Goal: Transaction & Acquisition: Purchase product/service

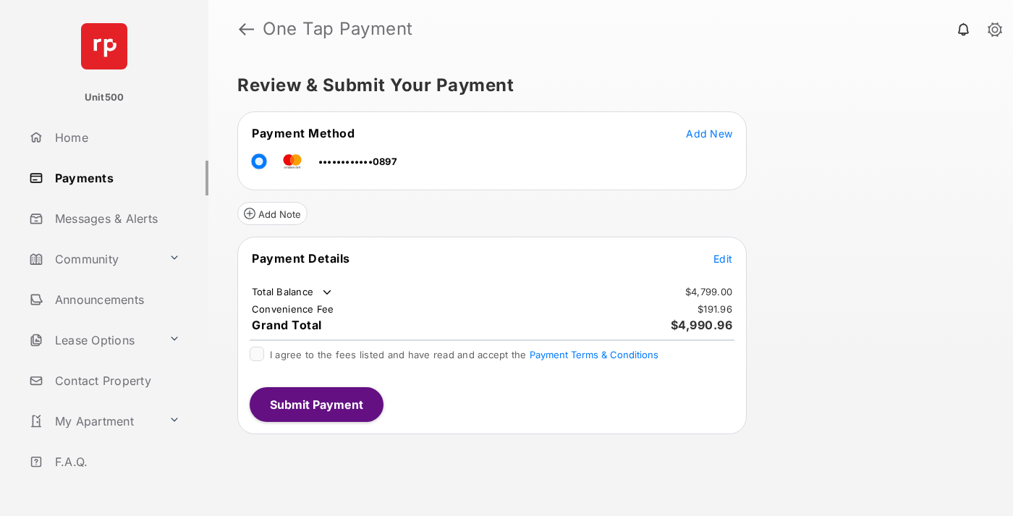
click at [723, 258] on span "Edit" at bounding box center [722, 258] width 19 height 12
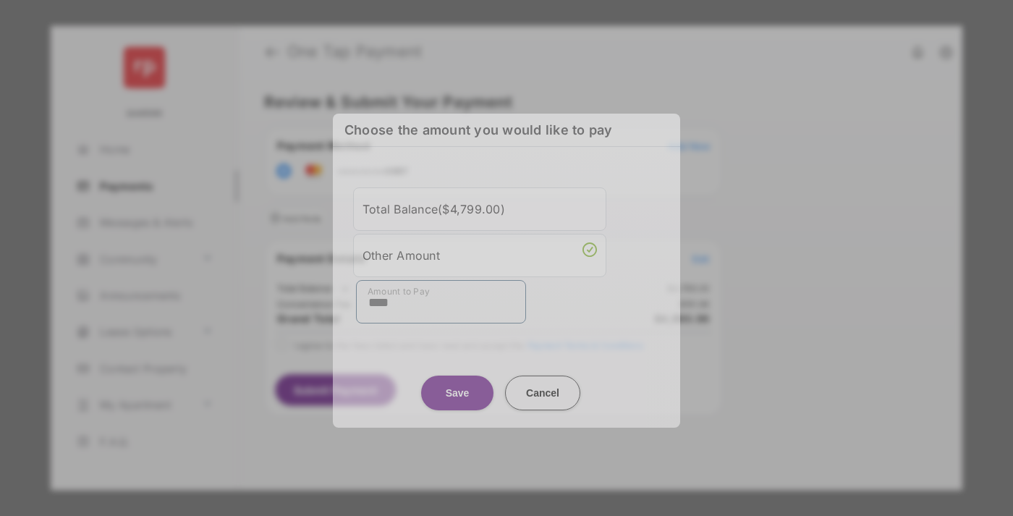
type input "****"
click at [457, 381] on button "Save" at bounding box center [457, 392] width 72 height 35
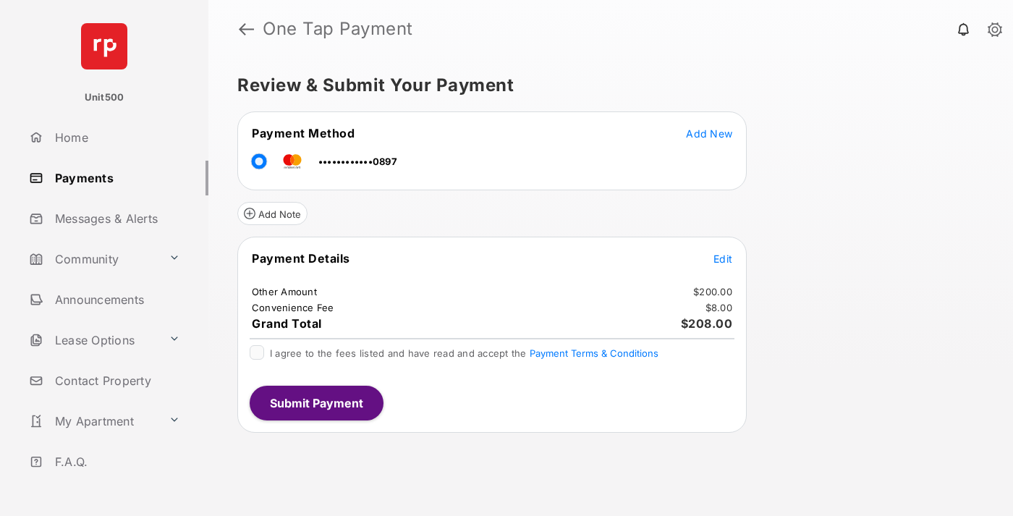
click at [315, 402] on button "Submit Payment" at bounding box center [317, 403] width 134 height 35
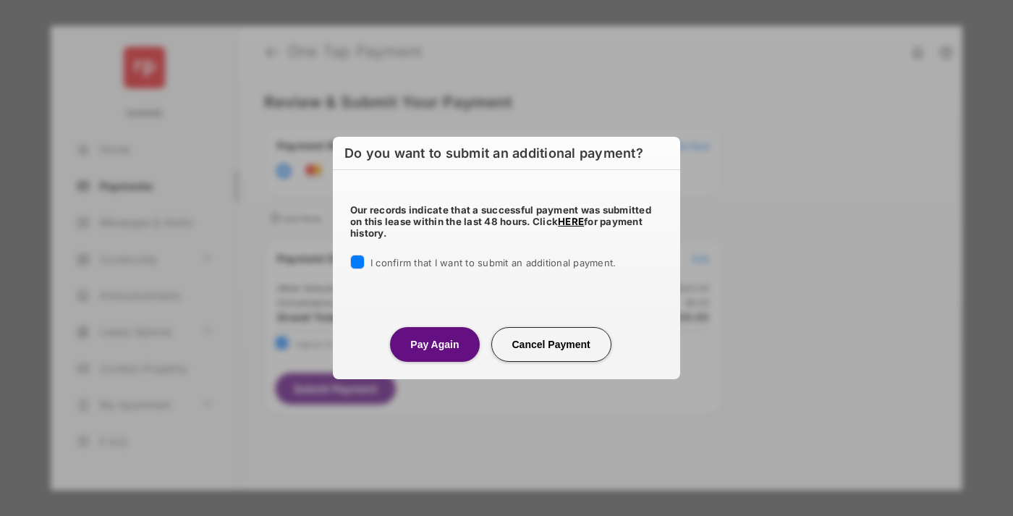
click at [434, 344] on button "Pay Again" at bounding box center [434, 344] width 89 height 35
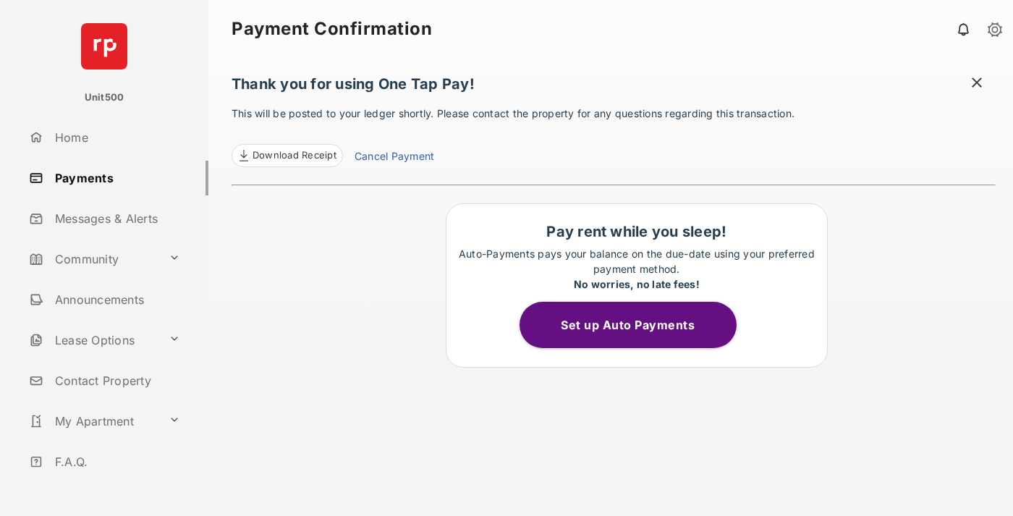
click at [286, 156] on span "Download Receipt" at bounding box center [294, 155] width 84 height 14
click at [977, 84] on span at bounding box center [976, 84] width 14 height 18
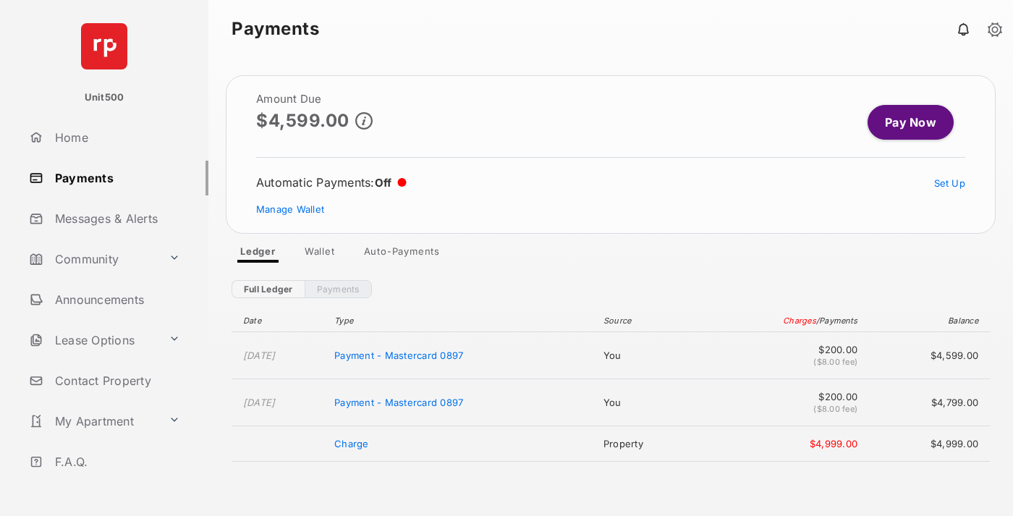
click at [290, 209] on link "Manage Wallet" at bounding box center [290, 209] width 68 height 12
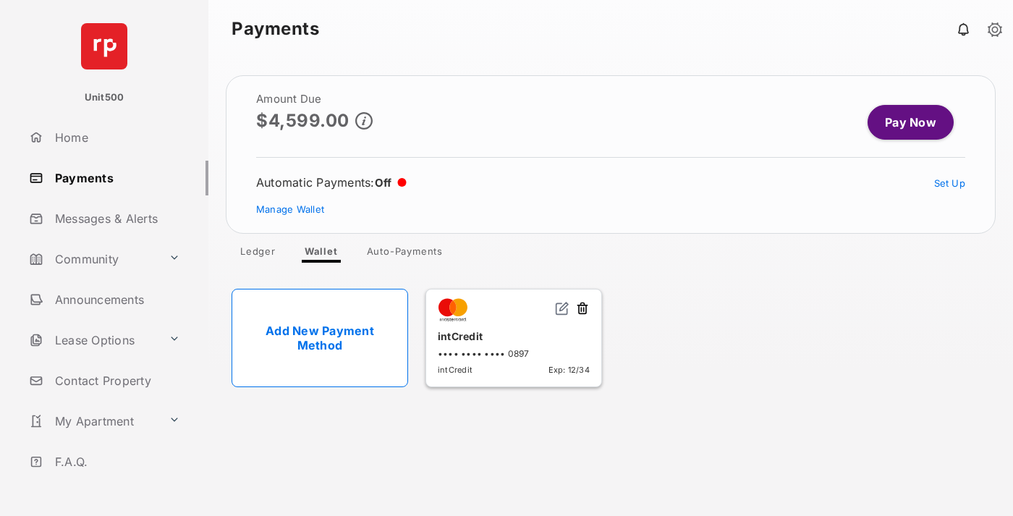
click at [582, 309] on button at bounding box center [582, 309] width 14 height 17
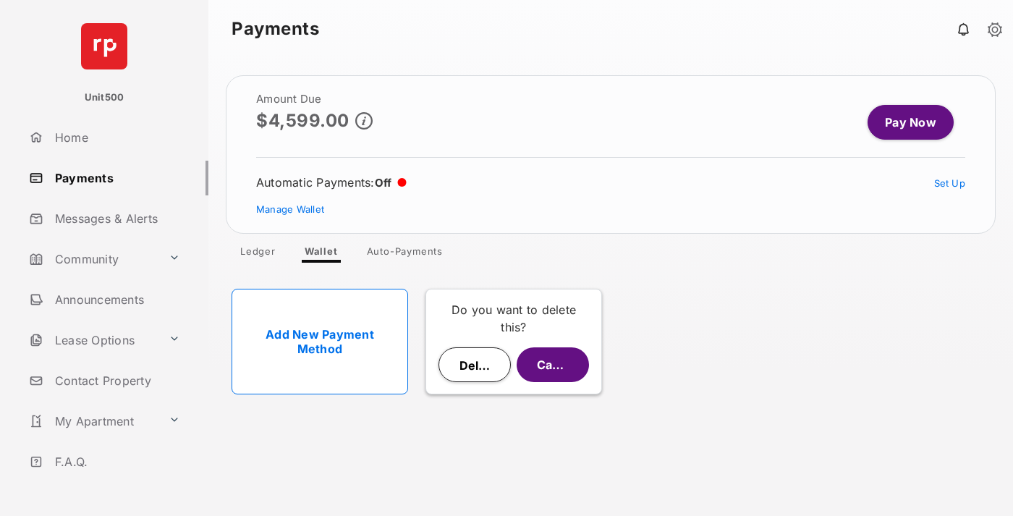
click at [475, 365] on button "Delete" at bounding box center [474, 364] width 72 height 35
